Goal: Task Accomplishment & Management: Manage account settings

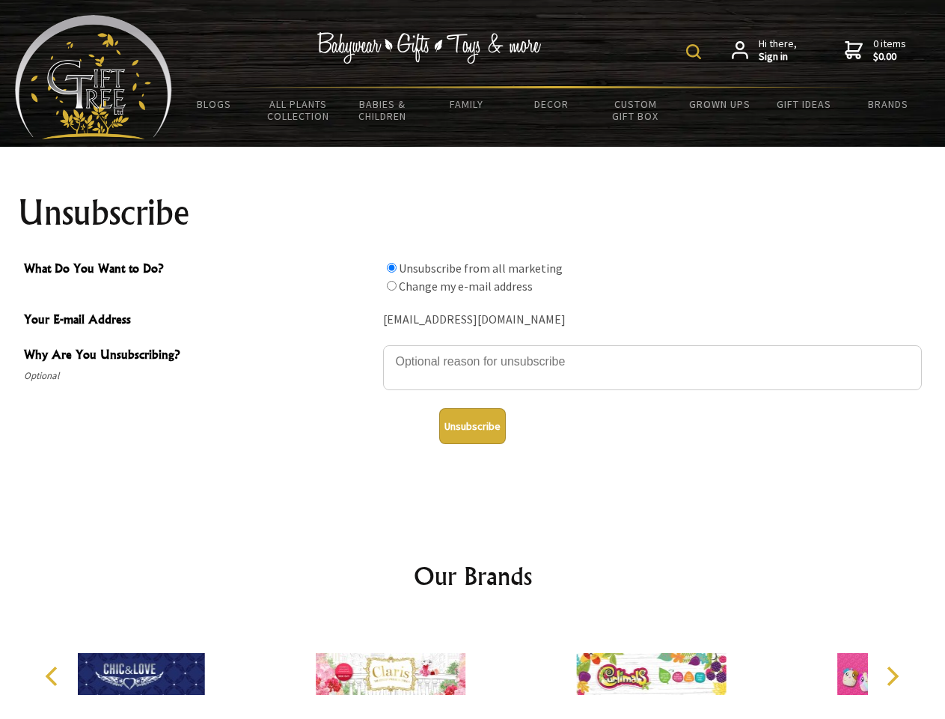
click at [696, 52] on img at bounding box center [693, 51] width 15 height 15
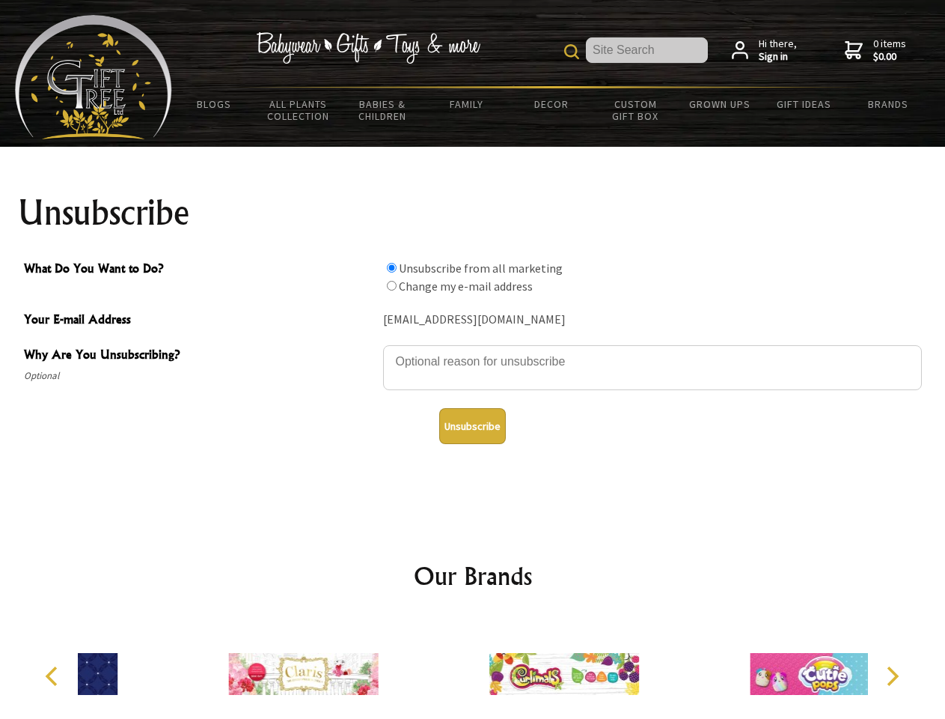
click at [473, 350] on textarea "Why Are You Unsubscribing?" at bounding box center [652, 367] width 539 height 45
click at [391, 267] on input "What Do You Want to Do?" at bounding box center [392, 268] width 10 height 10
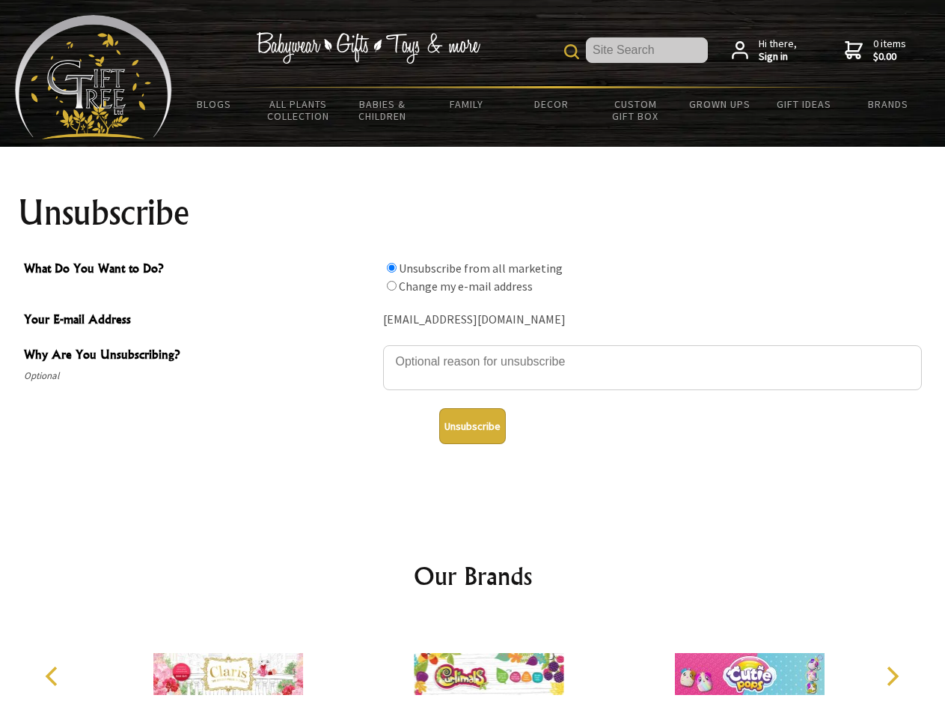
click at [391, 285] on input "What Do You Want to Do?" at bounding box center [392, 286] width 10 height 10
radio input "true"
click at [472, 426] on button "Unsubscribe" at bounding box center [472, 426] width 67 height 36
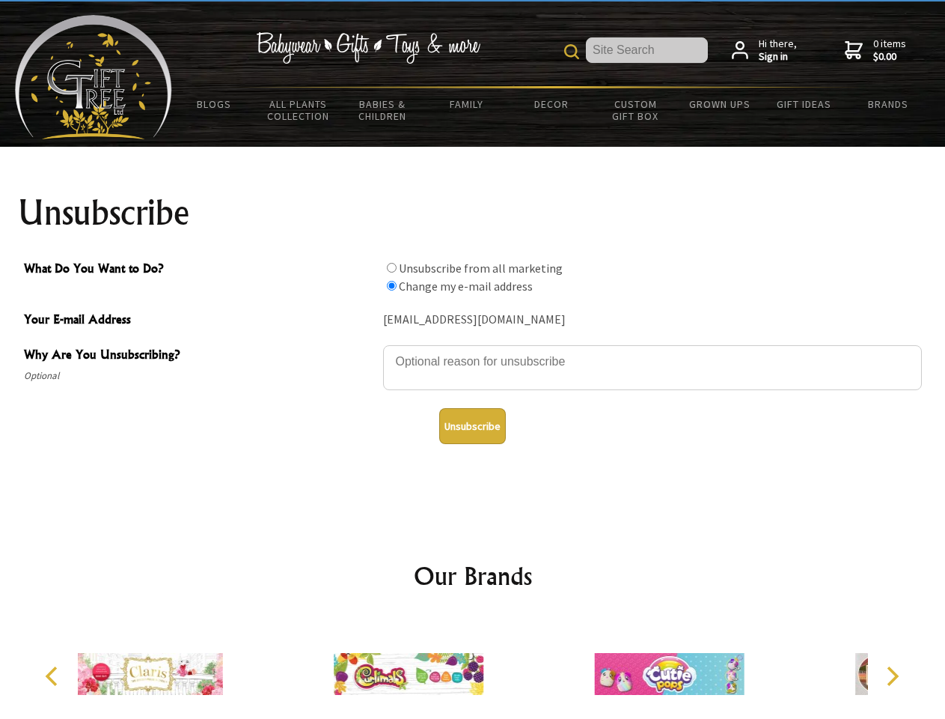
click at [473, 668] on div at bounding box center [408, 675] width 260 height 117
click at [54, 676] on icon "Previous" at bounding box center [52, 675] width 19 height 19
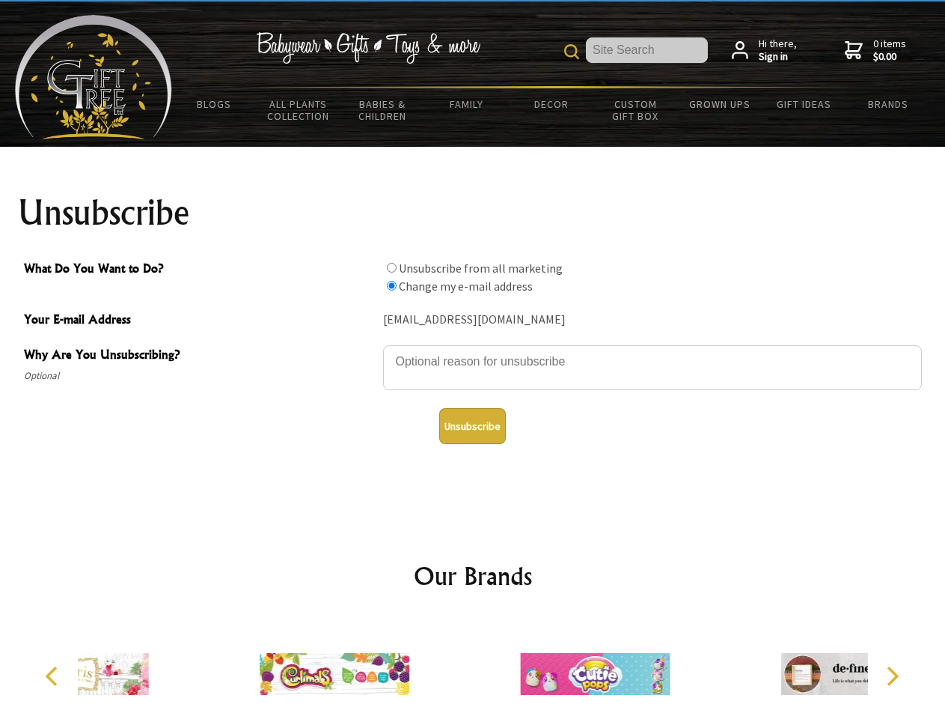
click at [892, 676] on icon "Next" at bounding box center [891, 675] width 19 height 19
